Goal: Task Accomplishment & Management: Use online tool/utility

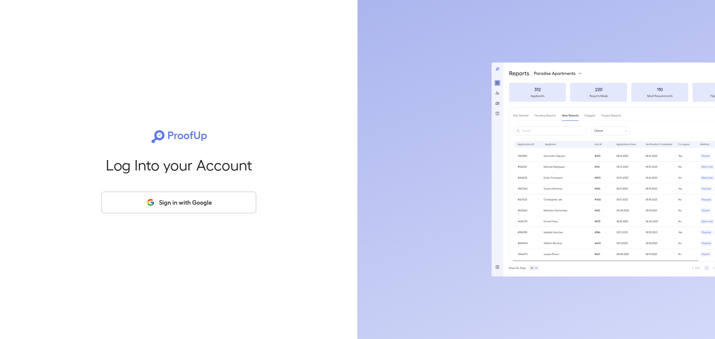
click at [193, 200] on button "Sign in with Google" at bounding box center [178, 203] width 155 height 22
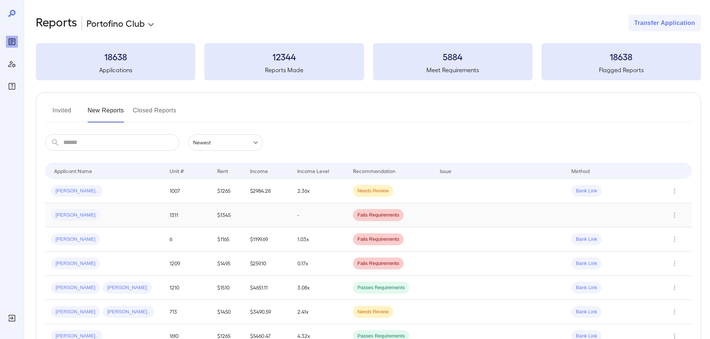
click at [89, 217] on div "[PERSON_NAME]" at bounding box center [104, 215] width 107 height 12
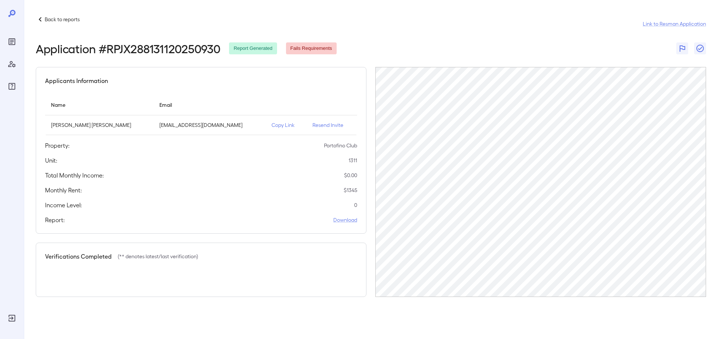
click at [272, 127] on p "Copy Link" at bounding box center [286, 124] width 29 height 7
click at [51, 14] on div "Back to reports Link to Resman Application Application # RPJX288131120250930 Re…" at bounding box center [369, 156] width 691 height 312
click at [53, 20] on p "Back to reports" at bounding box center [62, 19] width 35 height 7
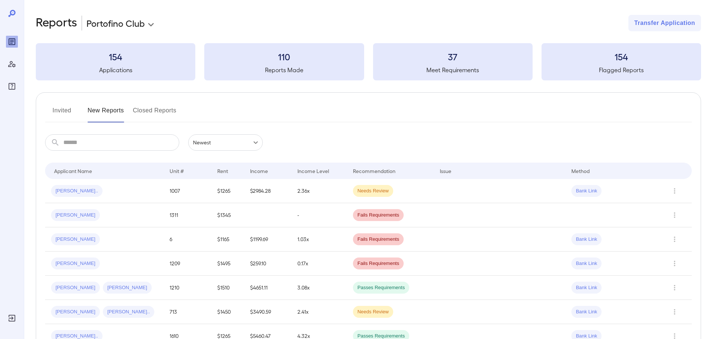
click at [66, 112] on button "Invited" at bounding box center [62, 114] width 34 height 18
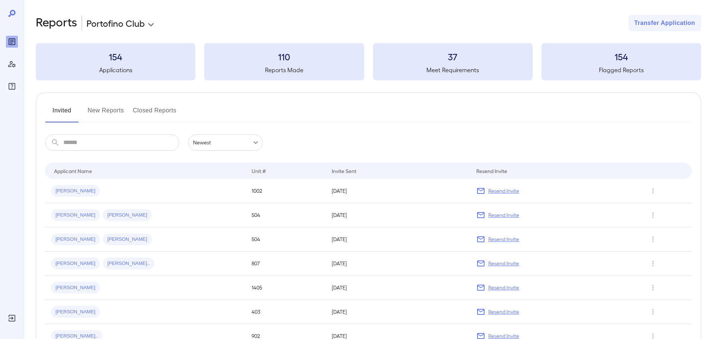
click at [102, 109] on button "New Reports" at bounding box center [106, 114] width 37 height 18
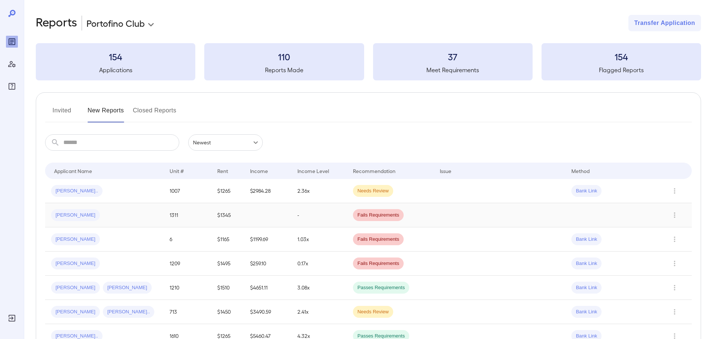
click at [98, 209] on td "[PERSON_NAME]" at bounding box center [104, 215] width 118 height 24
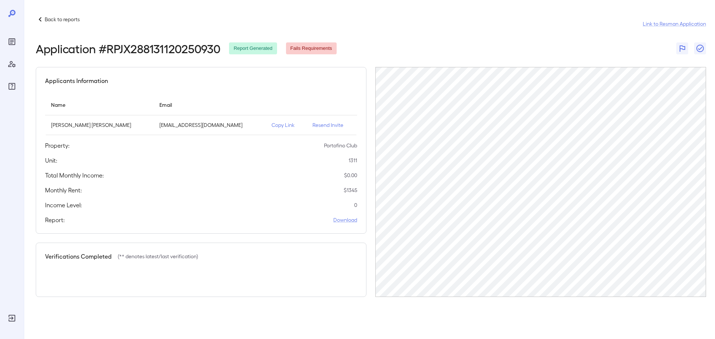
click at [272, 127] on p "Copy Link" at bounding box center [286, 124] width 29 height 7
